Goal: Task Accomplishment & Management: Manage account settings

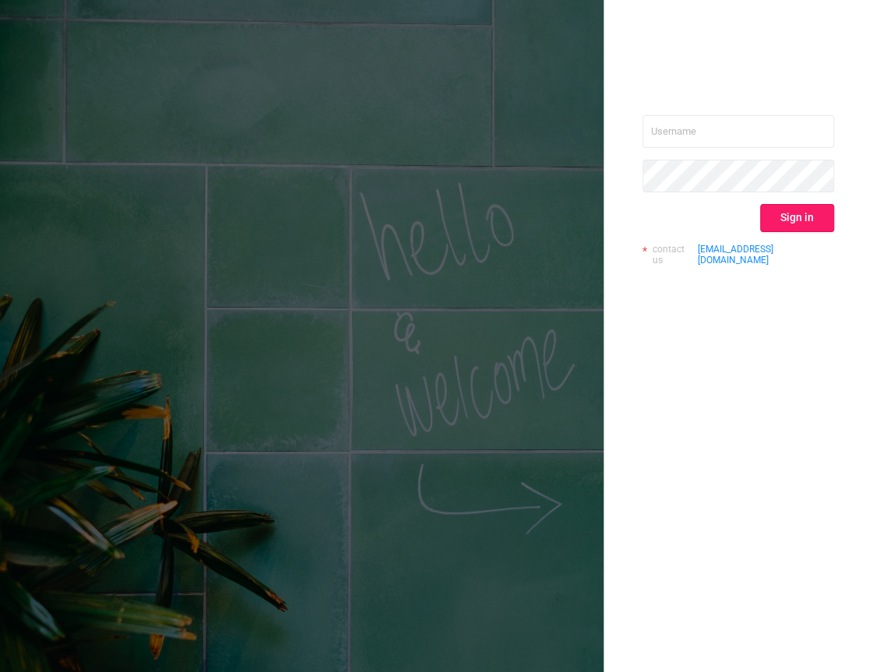
click at [788, 220] on button "Sign in" at bounding box center [797, 218] width 74 height 28
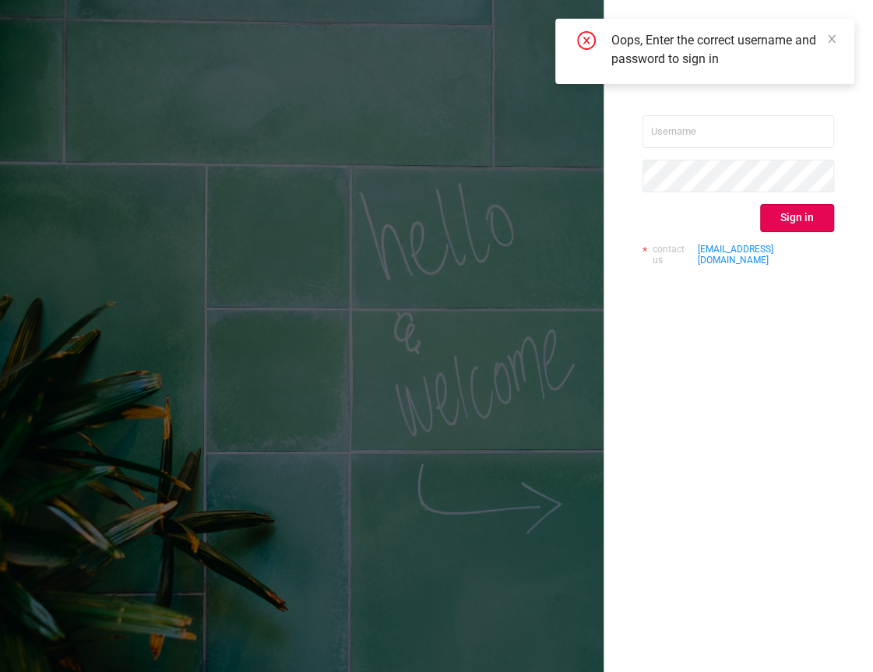
click at [739, 150] on div "Sign in contact us info@protected.media" at bounding box center [739, 196] width 192 height 163
click at [734, 140] on input "text" at bounding box center [739, 131] width 192 height 33
click at [815, 220] on button "Sign in" at bounding box center [797, 218] width 74 height 28
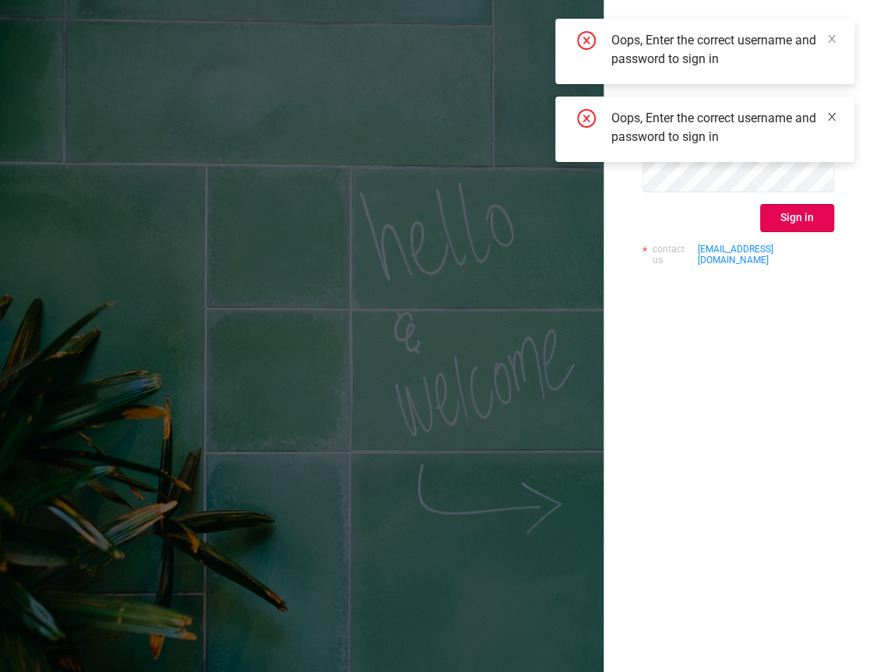
click at [834, 122] on icon "icon: close" at bounding box center [832, 116] width 11 height 11
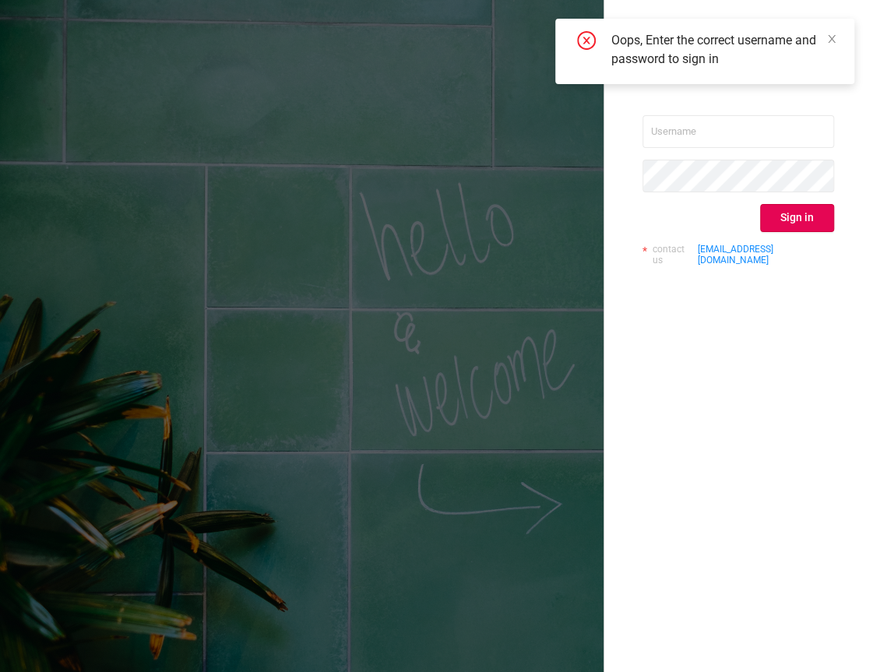
click at [831, 51] on div "Oops, Enter the correct username and password to sign in" at bounding box center [724, 49] width 224 height 37
drag, startPoint x: 833, startPoint y: 43, endPoint x: 795, endPoint y: 86, distance: 57.5
click at [832, 43] on icon "icon: close" at bounding box center [832, 39] width 11 height 11
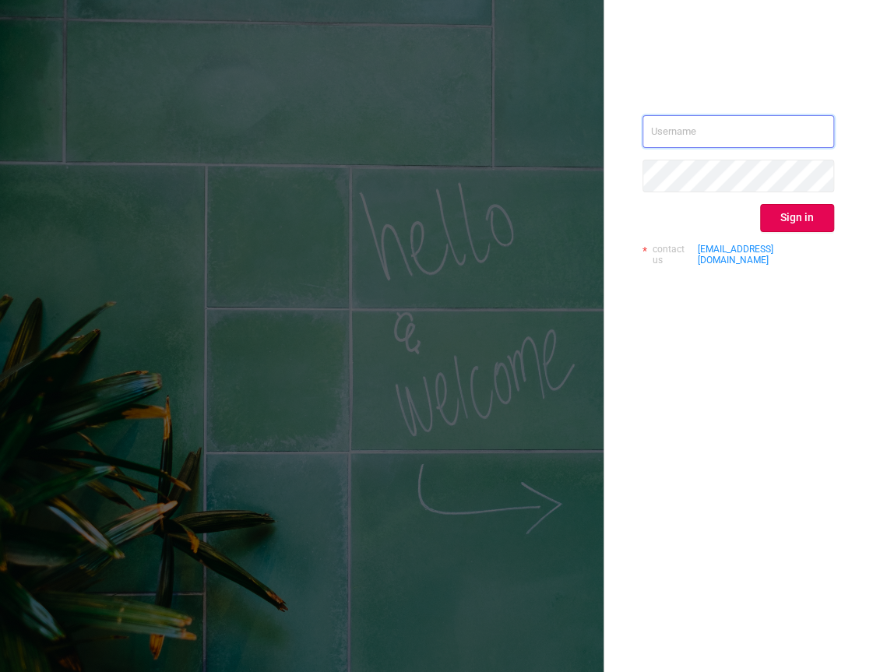
click at [746, 130] on input "text" at bounding box center [739, 131] width 192 height 33
type input "kirill@protected.media"
click at [819, 217] on button "Sign in" at bounding box center [797, 218] width 74 height 28
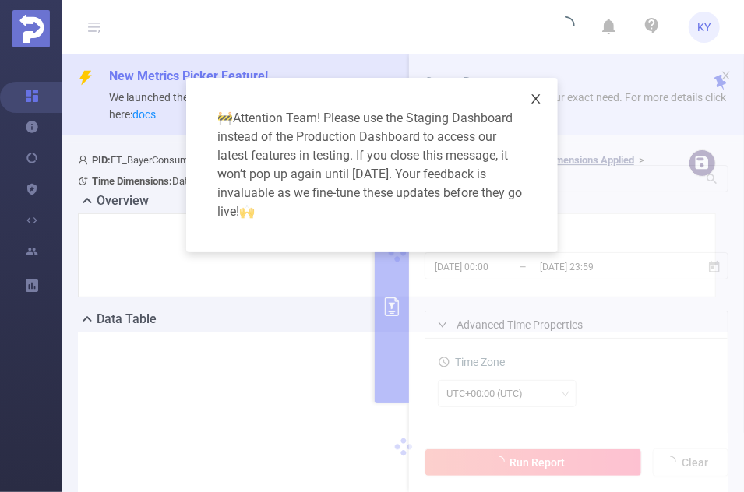
click at [533, 97] on icon "icon: close" at bounding box center [536, 99] width 12 height 12
